Goal: Task Accomplishment & Management: Manage account settings

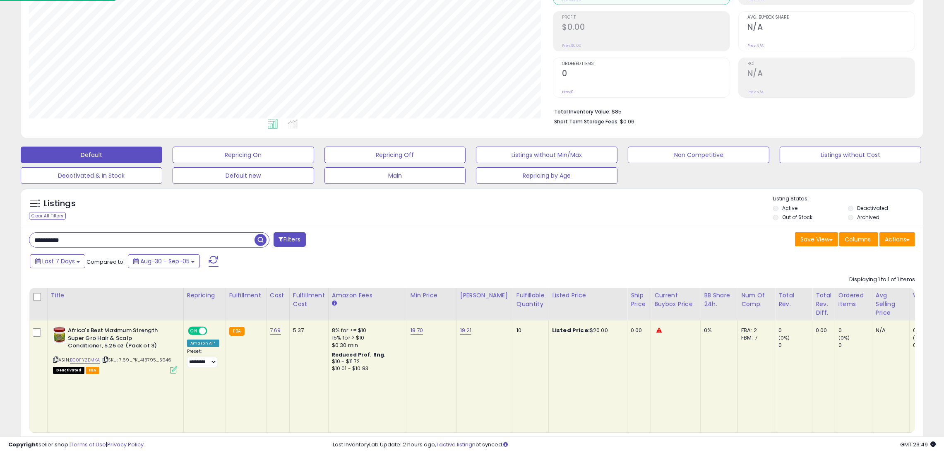
scroll to position [169, 524]
click at [257, 238] on span "button" at bounding box center [261, 240] width 12 height 12
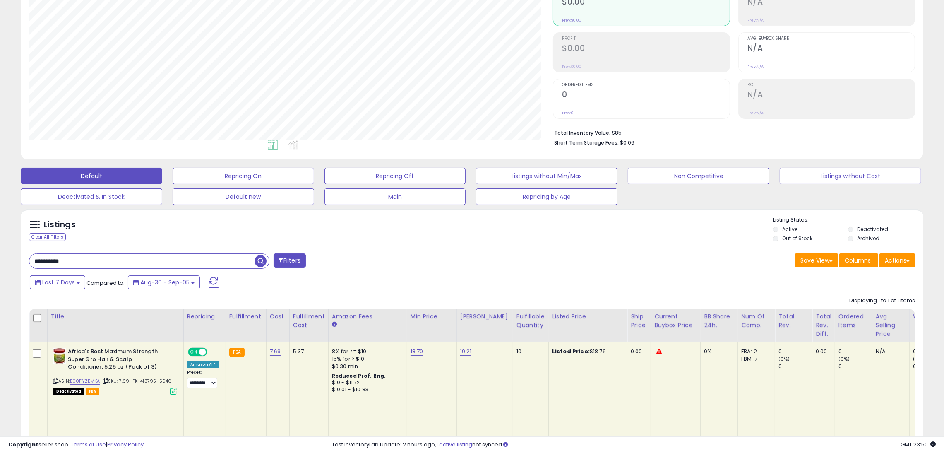
scroll to position [114, 0]
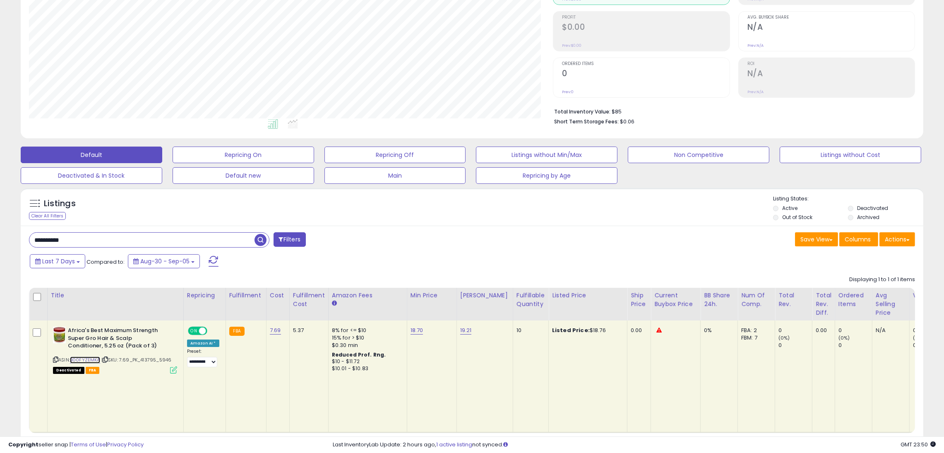
click at [89, 359] on link "B00FYZEMKA" at bounding box center [85, 359] width 30 height 7
click at [464, 332] on link "19.21" at bounding box center [466, 330] width 12 height 8
drag, startPoint x: 447, startPoint y: 314, endPoint x: 331, endPoint y: 309, distance: 115.6
click at [331, 309] on table "Title Repricing" at bounding box center [672, 360] width 1286 height 145
type input "*****"
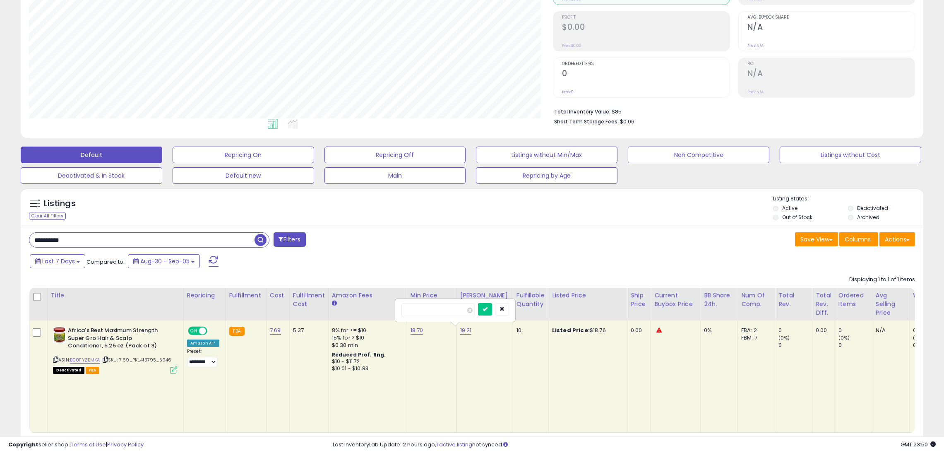
click button "submit" at bounding box center [485, 309] width 14 height 12
click at [411, 330] on link "18.70" at bounding box center [417, 330] width 13 height 8
drag, startPoint x: 393, startPoint y: 310, endPoint x: 221, endPoint y: 288, distance: 173.1
click at [221, 288] on table "Title Repricing" at bounding box center [672, 360] width 1286 height 145
type input "*****"
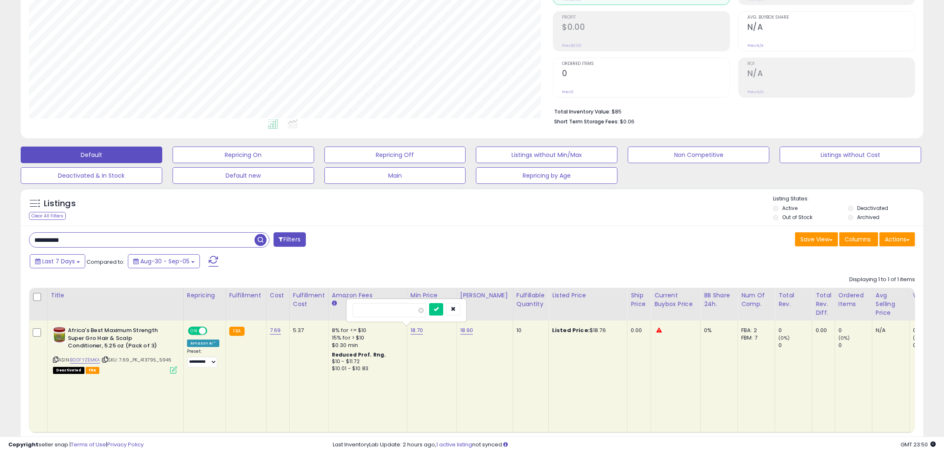
click button "submit" at bounding box center [436, 309] width 14 height 12
